Goal: Transaction & Acquisition: Subscribe to service/newsletter

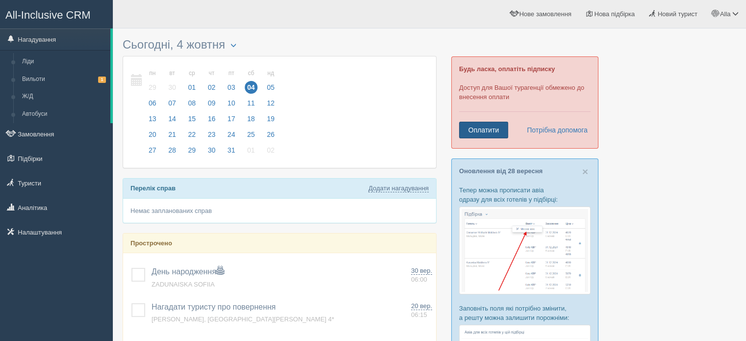
click at [478, 126] on link "Оплатити" at bounding box center [483, 130] width 49 height 17
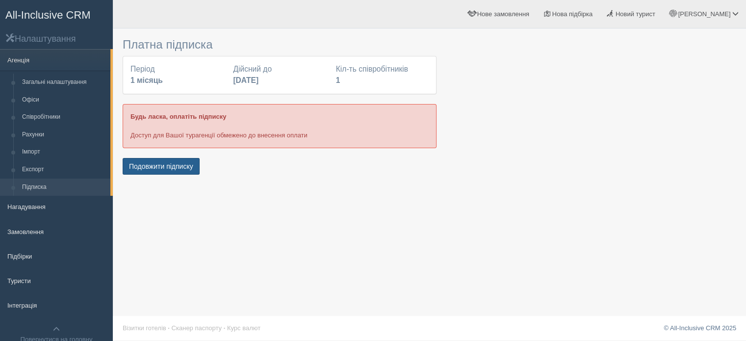
click at [158, 163] on button "Подовжити підписку" at bounding box center [161, 166] width 77 height 17
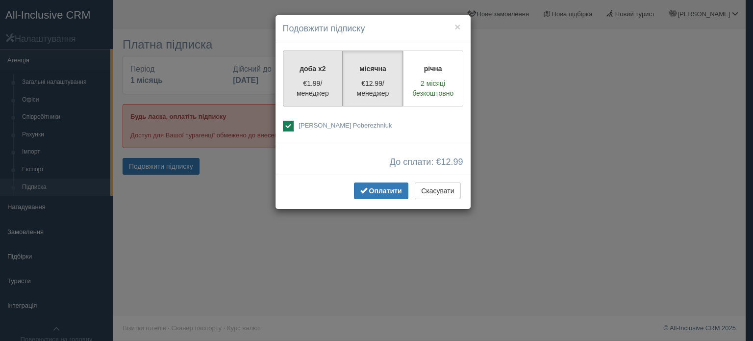
click at [312, 88] on p "€1.99/менеджер" at bounding box center [313, 88] width 48 height 20
radio input "true"
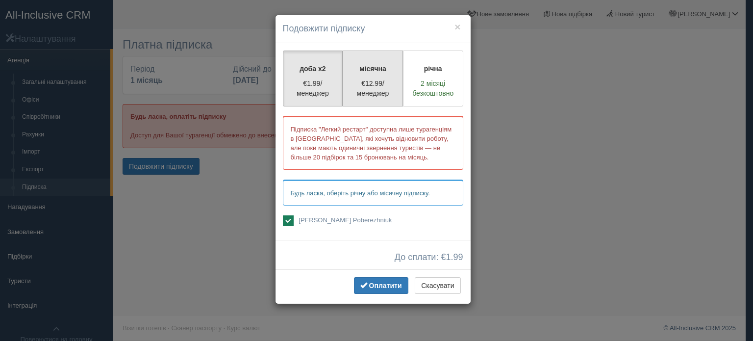
click at [366, 86] on p "€12.99/менеджер" at bounding box center [373, 88] width 48 height 20
radio input "true"
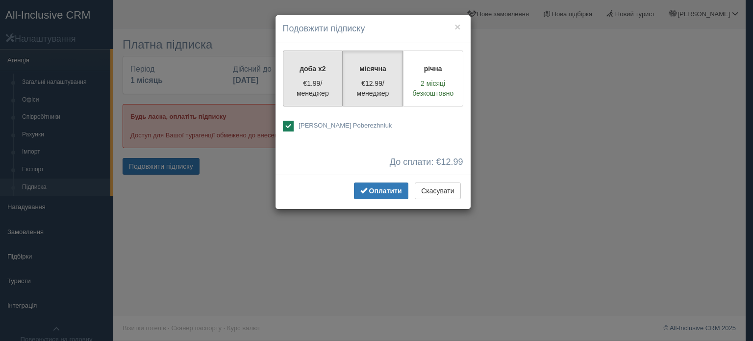
click at [319, 79] on p "€1.99/менеджер" at bounding box center [313, 88] width 48 height 20
radio input "true"
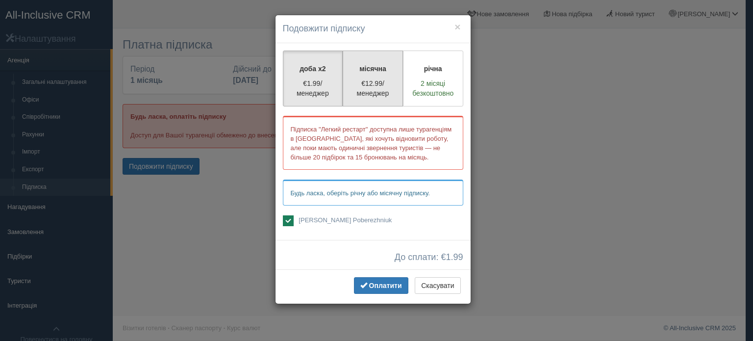
click at [373, 83] on p "€12.99/менеджер" at bounding box center [373, 88] width 48 height 20
radio input "true"
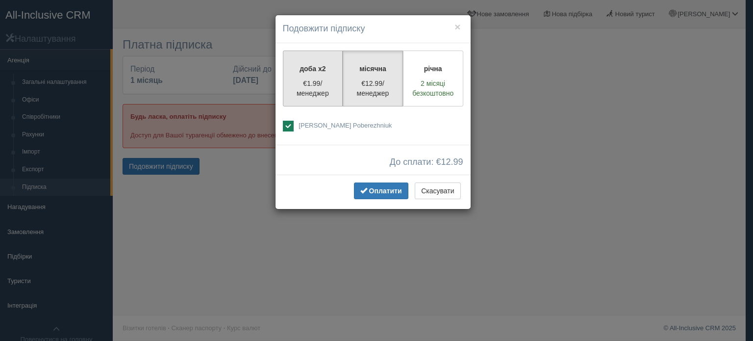
click at [301, 70] on p "доба x2" at bounding box center [313, 69] width 48 height 10
radio input "true"
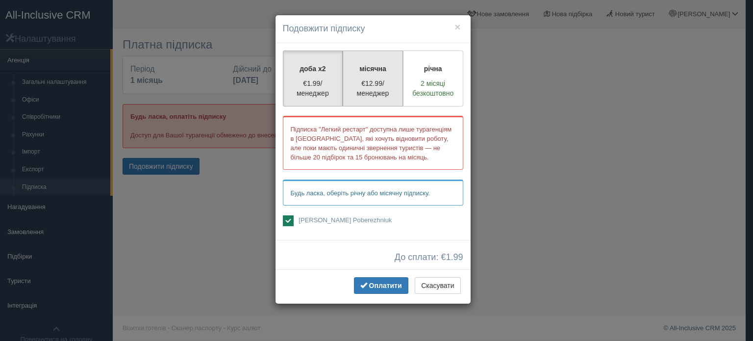
click at [369, 74] on label "місячна €12.99/менеджер" at bounding box center [373, 78] width 60 height 56
radio input "true"
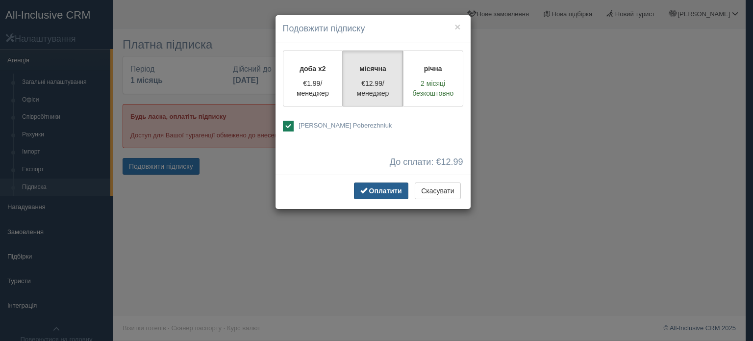
click at [373, 190] on span "Оплатити" at bounding box center [385, 191] width 33 height 8
